Goal: Find specific fact: Find specific fact

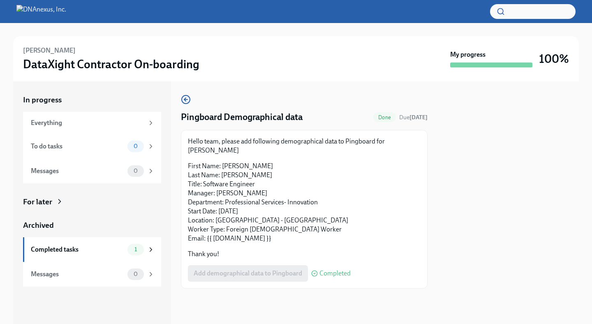
click at [287, 176] on p "First Name: [PERSON_NAME] Last Name: [PERSON_NAME] Title: Software Engineer Man…" at bounding box center [304, 202] width 233 height 81
drag, startPoint x: 260, startPoint y: 174, endPoint x: 204, endPoint y: 176, distance: 55.5
click at [204, 176] on p "First Name: [PERSON_NAME] Last Name: [PERSON_NAME] Title: Software Engineer Man…" at bounding box center [304, 202] width 233 height 81
copy p "Software Engineer"
click at [305, 202] on p "First Name: [PERSON_NAME] Last Name: [PERSON_NAME] Title: Software Engineer Man…" at bounding box center [304, 202] width 233 height 81
